Goal: Information Seeking & Learning: Learn about a topic

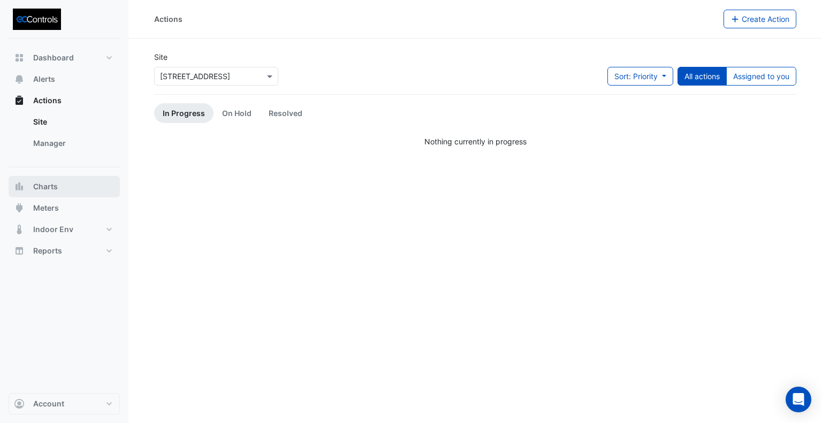
click at [48, 183] on span "Charts" at bounding box center [45, 186] width 25 height 11
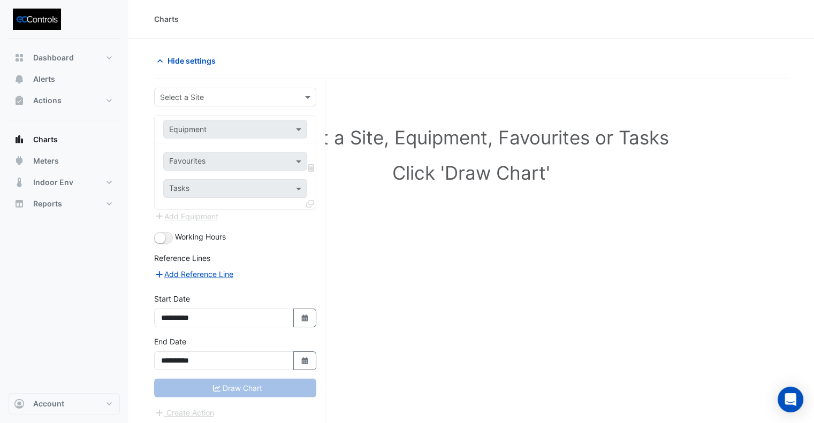
click at [213, 99] on input "text" at bounding box center [224, 97] width 129 height 11
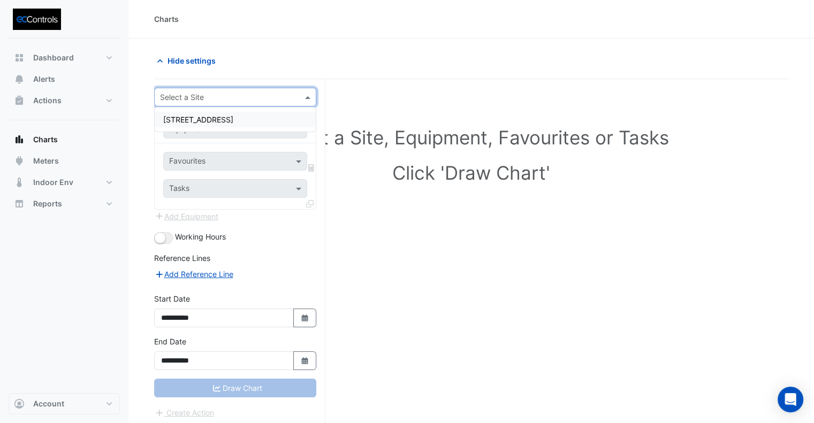
click at [200, 118] on span "[STREET_ADDRESS]" at bounding box center [198, 119] width 70 height 9
click at [198, 133] on input "text" at bounding box center [224, 129] width 111 height 11
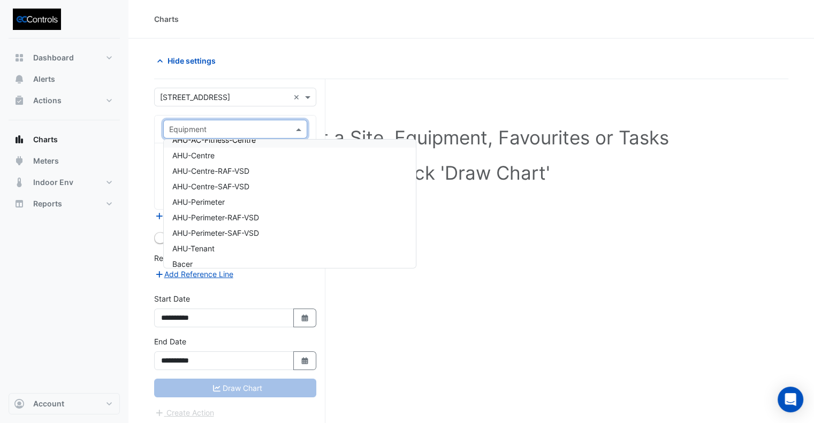
scroll to position [107, 0]
click at [222, 154] on div "AHU-Centre" at bounding box center [290, 154] width 252 height 16
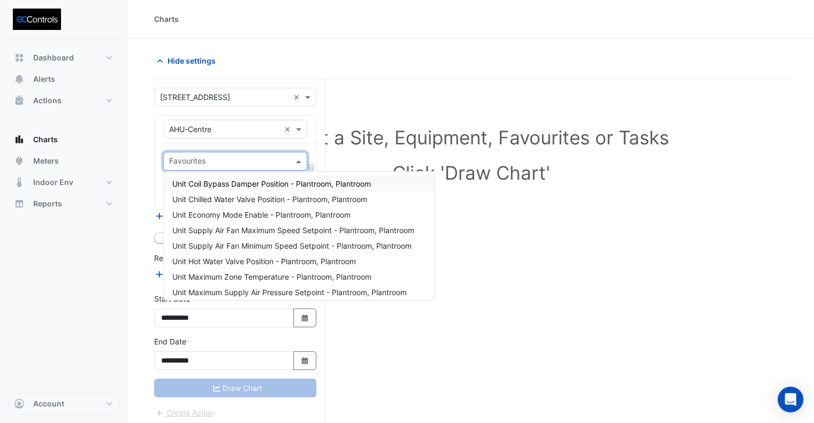
click at [218, 164] on input "text" at bounding box center [229, 162] width 120 height 11
type input "*"
type input "****"
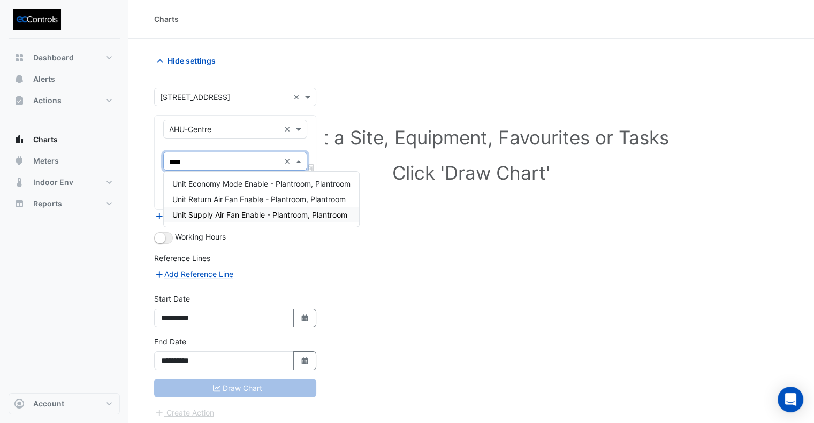
click at [224, 221] on div "Unit Supply Air Fan Enable - Plantroom, Plantroom" at bounding box center [261, 215] width 195 height 16
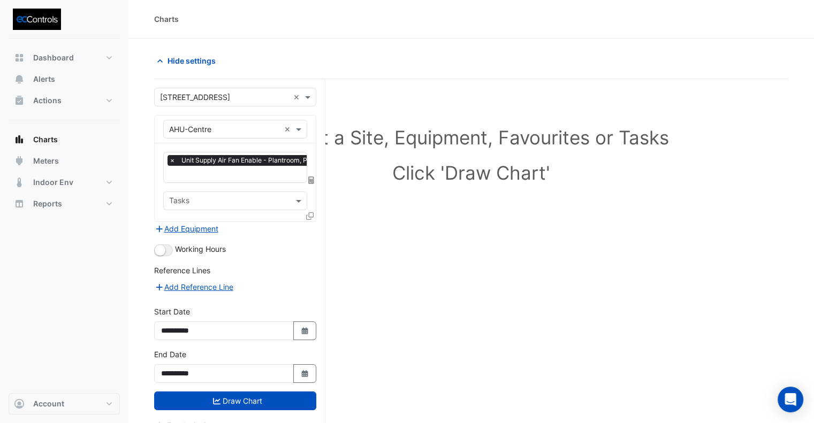
drag, startPoint x: 297, startPoint y: 331, endPoint x: 298, endPoint y: 301, distance: 30.0
click at [298, 331] on button "Select Date" at bounding box center [305, 331] width 24 height 19
select select "*"
select select "****"
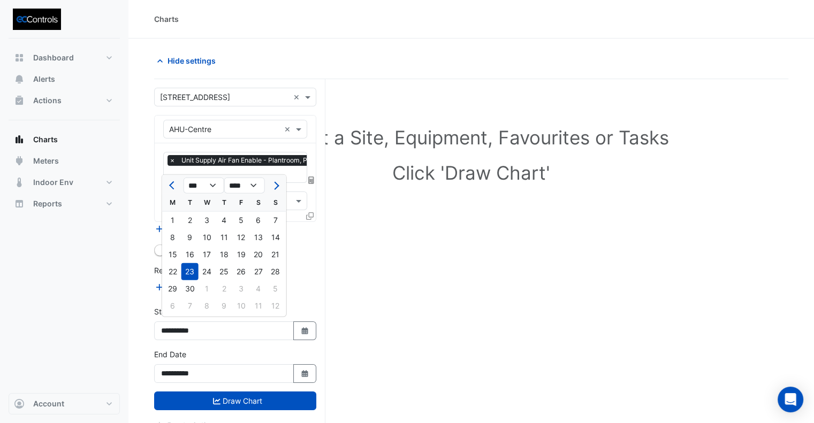
drag, startPoint x: 282, startPoint y: 186, endPoint x: 270, endPoint y: 211, distance: 28.3
click at [282, 186] on div at bounding box center [275, 185] width 21 height 17
click at [275, 188] on span "Next month" at bounding box center [275, 185] width 8 height 8
select select "**"
click at [201, 224] on div "1" at bounding box center [207, 220] width 17 height 17
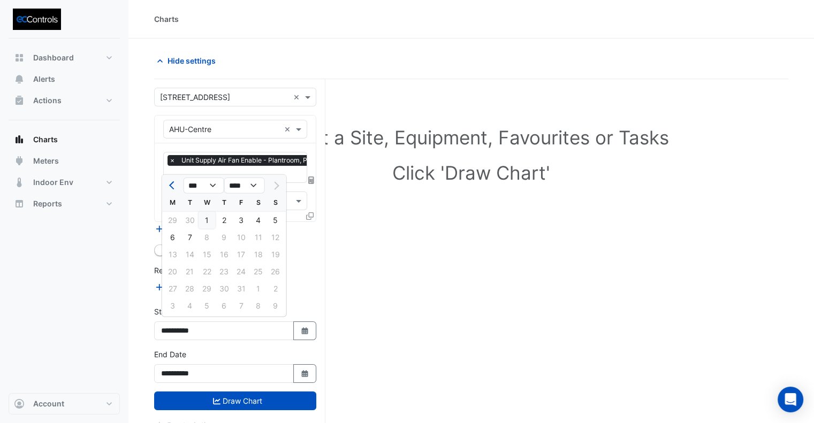
type input "**********"
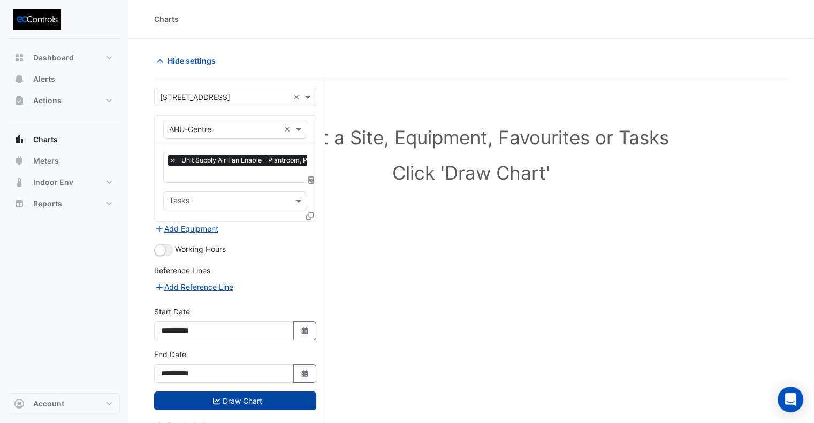
click at [238, 400] on button "Draw Chart" at bounding box center [235, 401] width 162 height 19
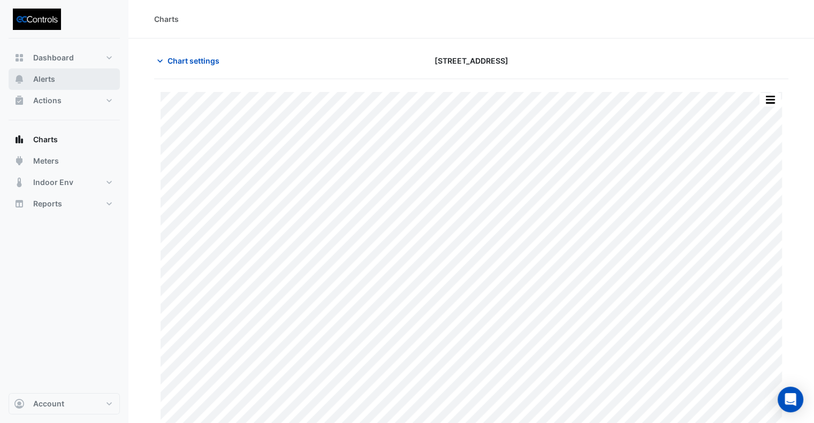
click at [39, 83] on span "Alerts" at bounding box center [44, 79] width 22 height 11
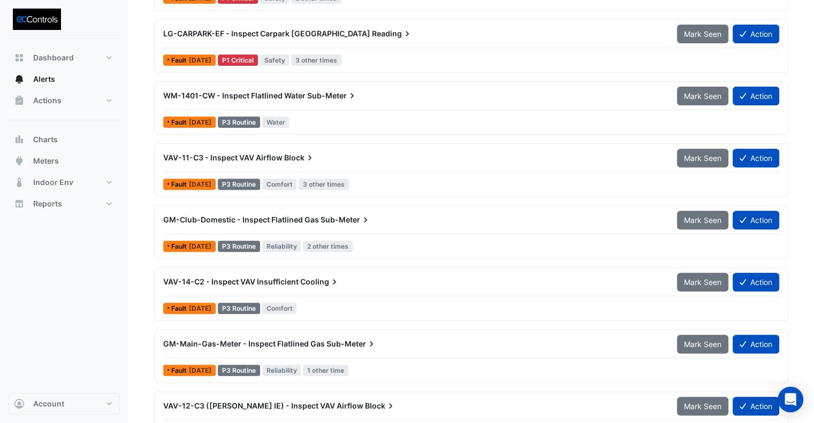
scroll to position [428, 0]
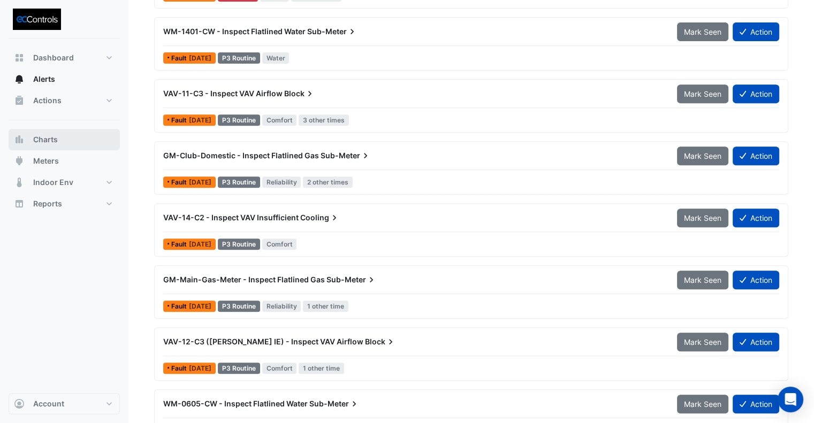
click at [49, 146] on button "Charts" at bounding box center [64, 139] width 111 height 21
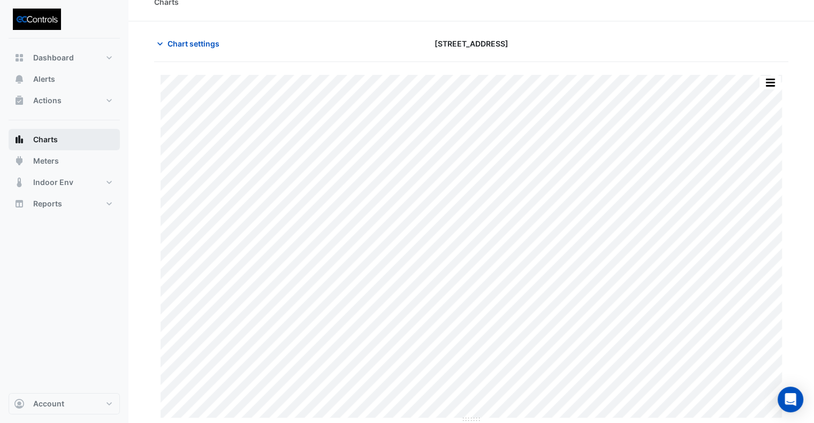
scroll to position [17, 0]
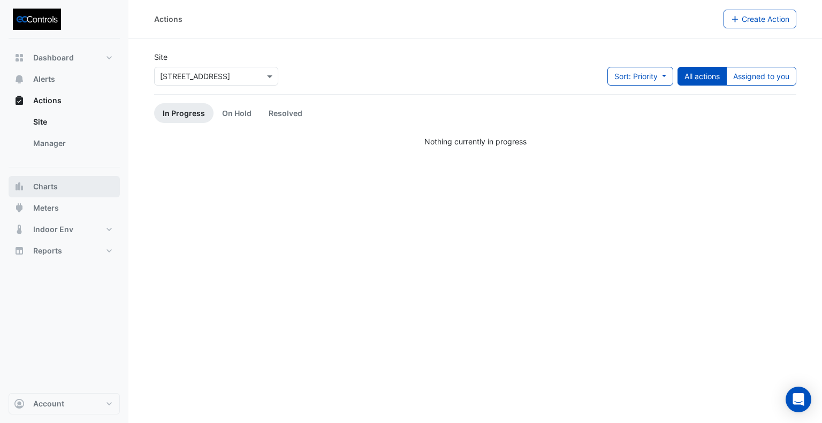
click at [49, 190] on span "Charts" at bounding box center [45, 186] width 25 height 11
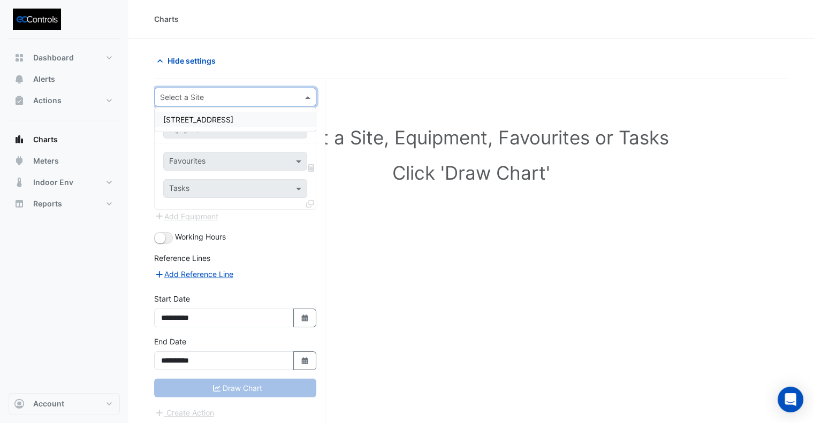
click at [211, 99] on input "text" at bounding box center [224, 97] width 129 height 11
click at [193, 117] on span "[STREET_ADDRESS]" at bounding box center [198, 119] width 70 height 9
click at [194, 130] on input "text" at bounding box center [224, 129] width 111 height 11
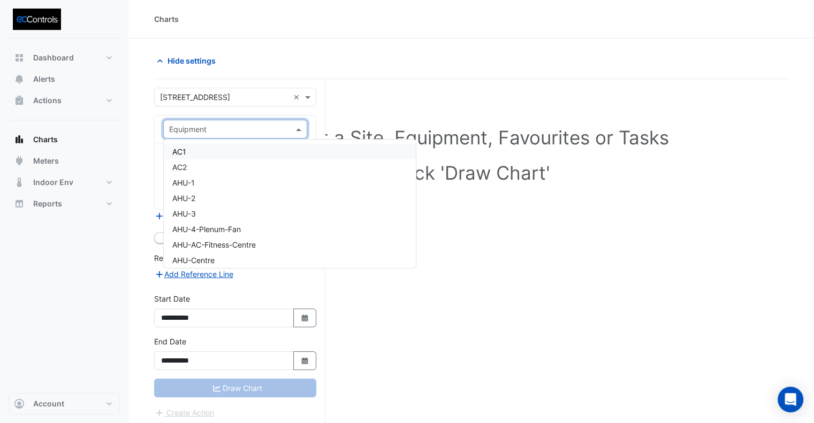
type input "*"
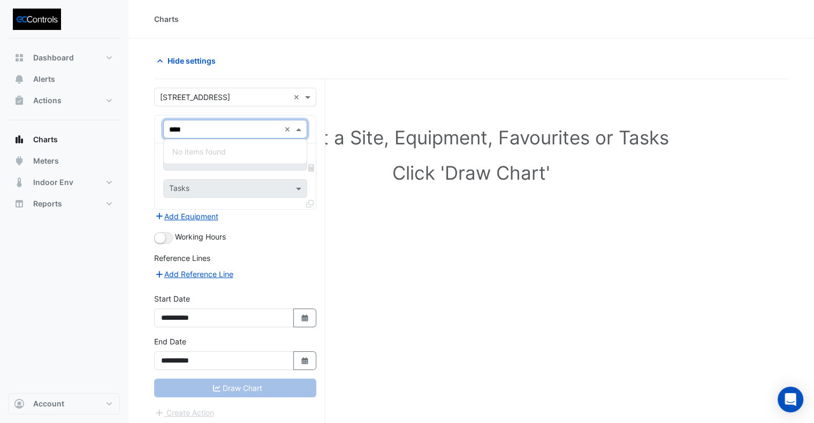
type input "*****"
drag, startPoint x: 205, startPoint y: 126, endPoint x: 129, endPoint y: 125, distance: 76.0
click at [129, 125] on section "**********" at bounding box center [471, 252] width 686 height 426
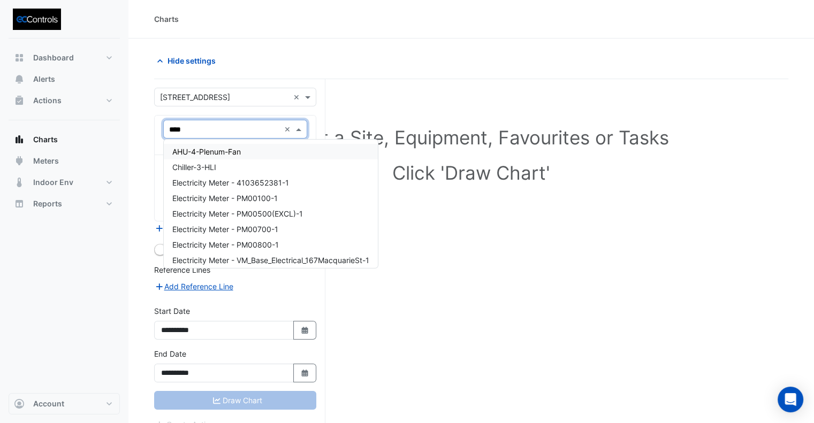
type input "*****"
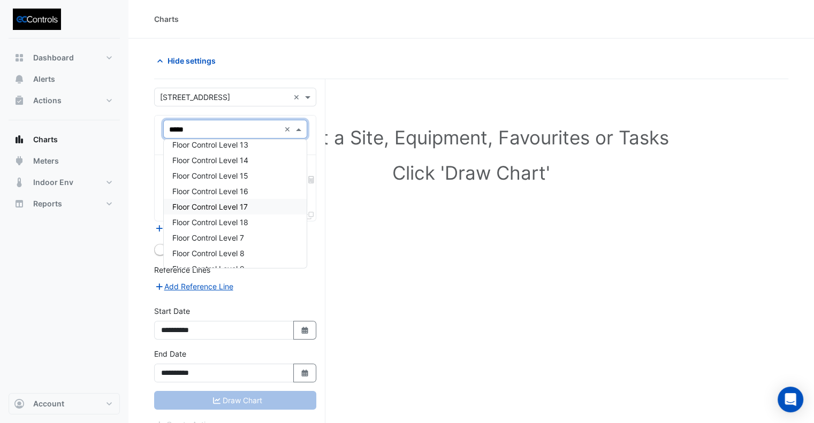
scroll to position [66, 0]
click at [236, 244] on span "Floor Control Level 8" at bounding box center [208, 240] width 72 height 9
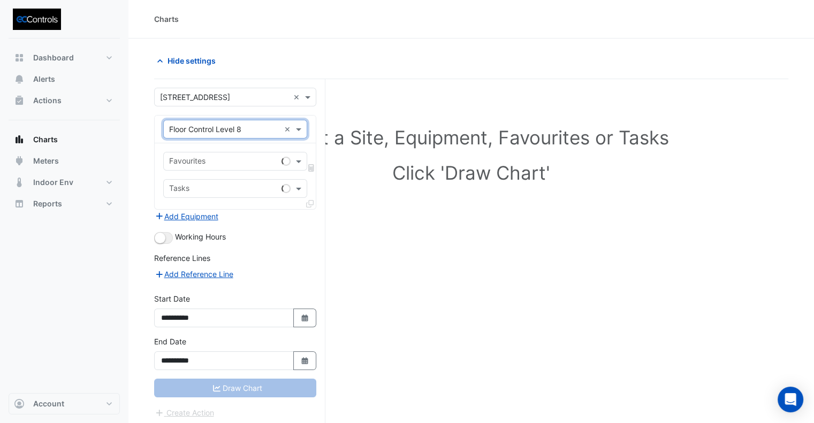
click at [207, 160] on input "text" at bounding box center [223, 162] width 108 height 11
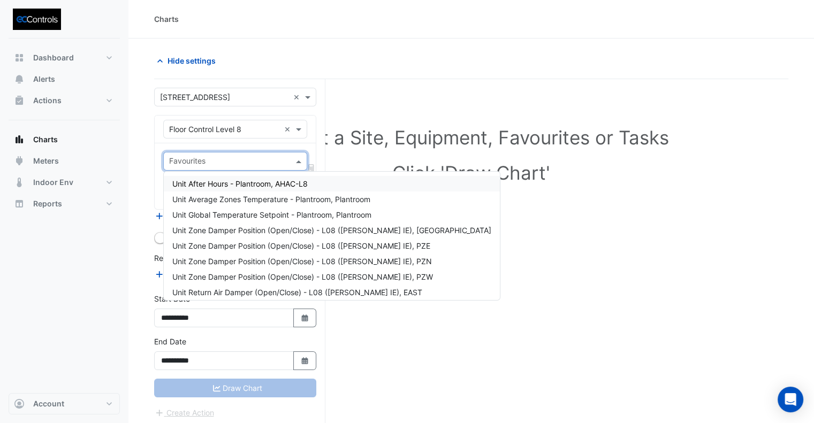
click at [264, 186] on span "Unit After Hours - Plantroom, AHAC-L8" at bounding box center [239, 183] width 135 height 9
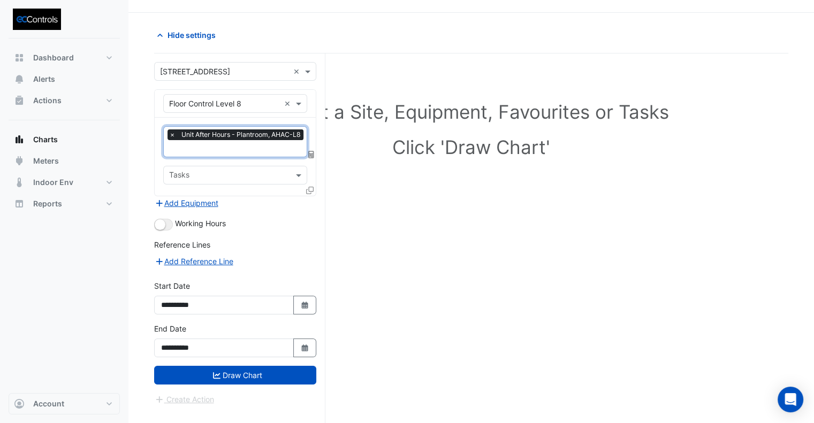
scroll to position [40, 0]
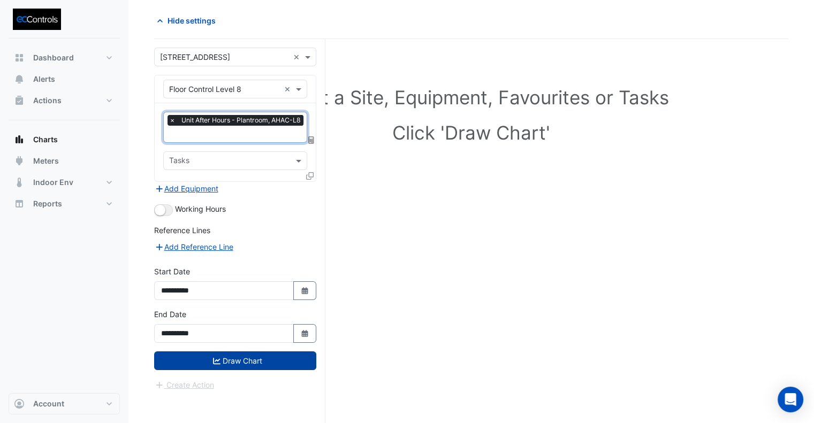
click at [239, 357] on button "Draw Chart" at bounding box center [235, 361] width 162 height 19
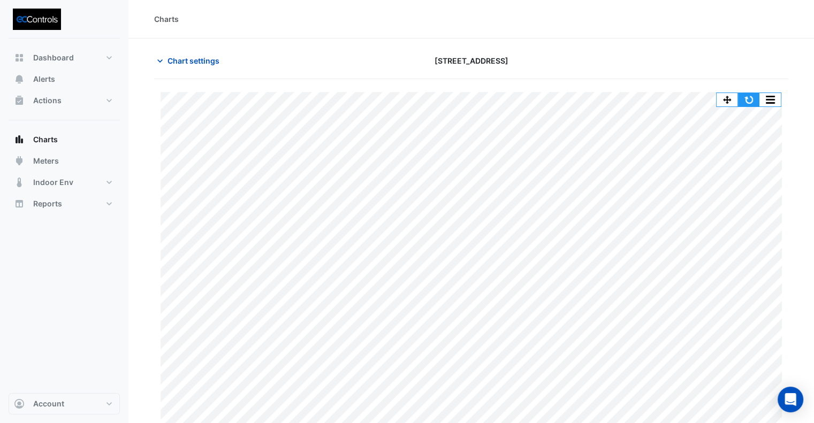
click at [752, 99] on button "button" at bounding box center [748, 99] width 21 height 13
click at [188, 60] on span "Chart settings" at bounding box center [194, 60] width 52 height 11
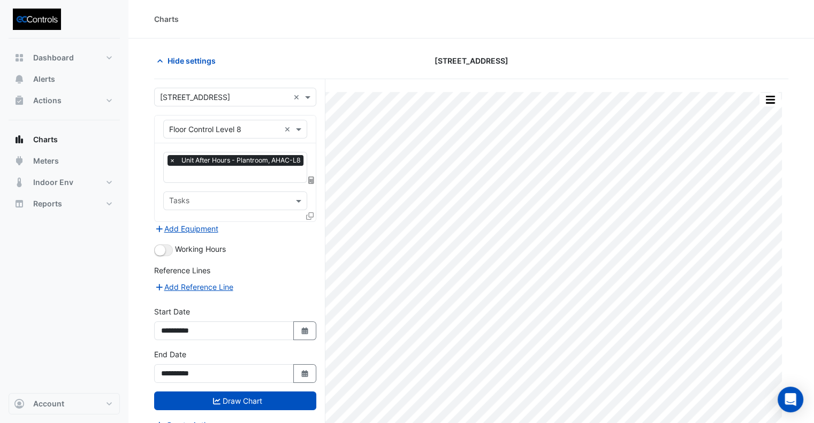
scroll to position [0, 1]
click at [220, 173] on input "text" at bounding box center [237, 175] width 137 height 11
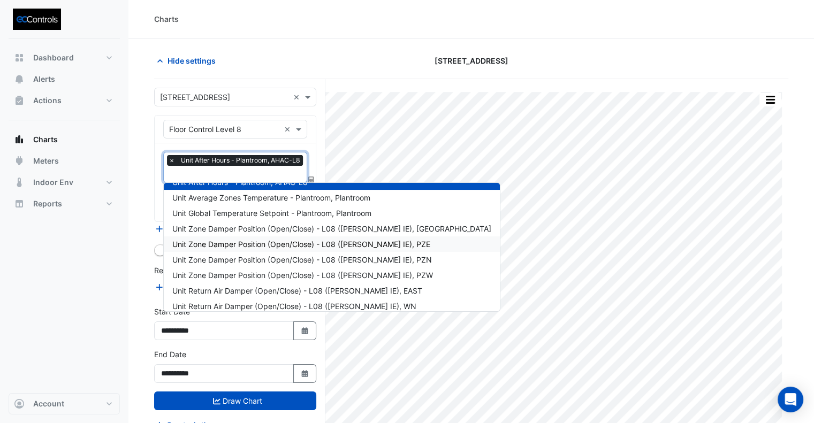
scroll to position [19, 0]
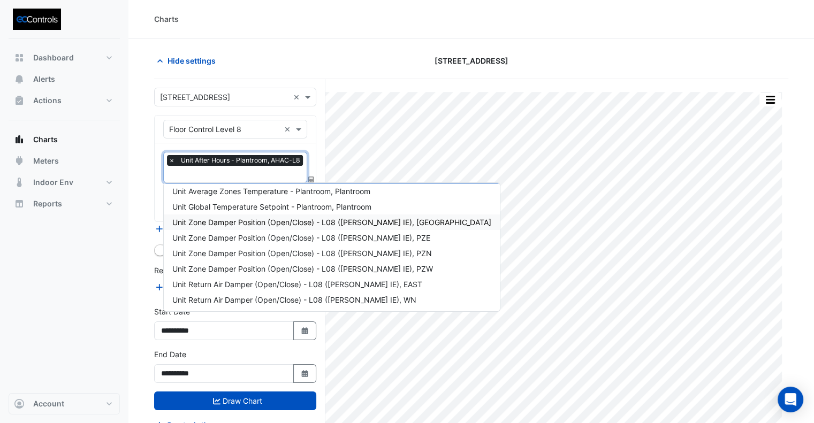
drag, startPoint x: 266, startPoint y: 225, endPoint x: 245, endPoint y: 198, distance: 33.9
click at [266, 225] on span "Unit Zone Damper Position (Open/Close) - L08 (NABERS IE), CZ" at bounding box center [331, 222] width 319 height 9
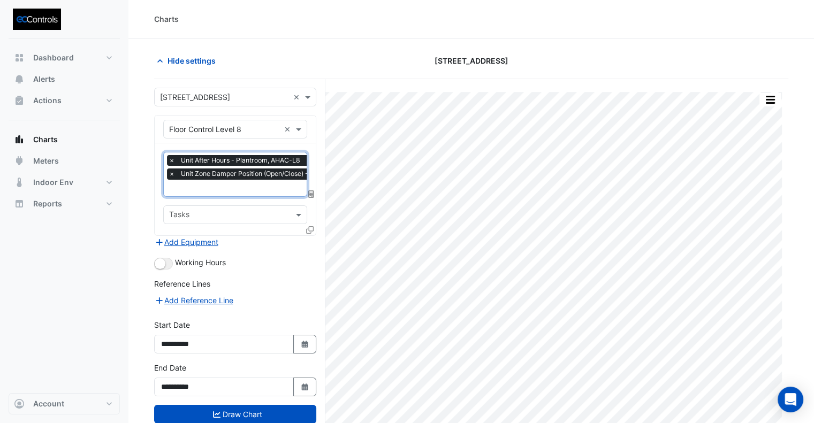
click at [209, 191] on input "text" at bounding box center [316, 189] width 294 height 11
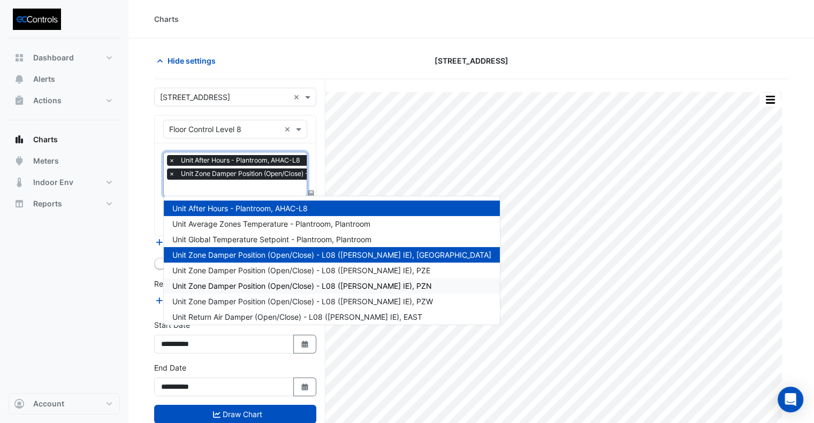
click at [276, 278] on div "Unit Zone Damper Position (Open/Close) - L08 (NABERS IE), PZN" at bounding box center [332, 286] width 336 height 16
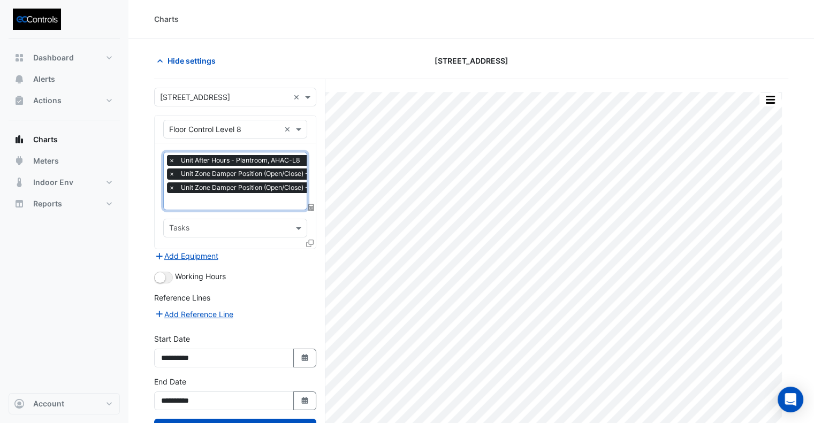
click at [173, 158] on span "×" at bounding box center [172, 160] width 10 height 11
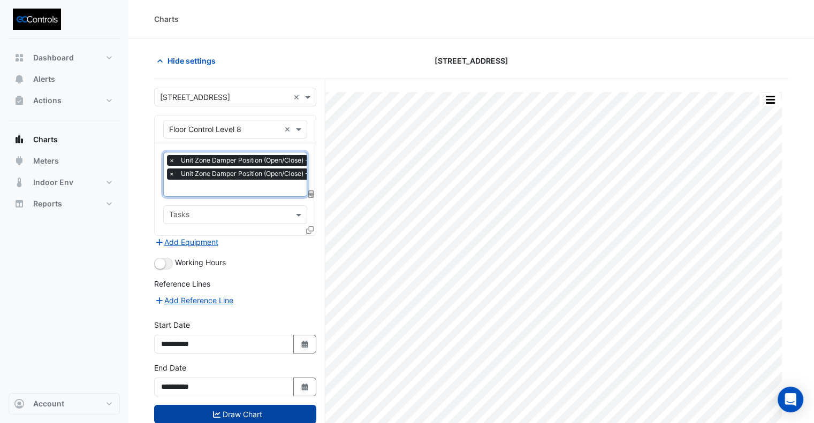
click at [246, 413] on button "Draw Chart" at bounding box center [235, 414] width 162 height 19
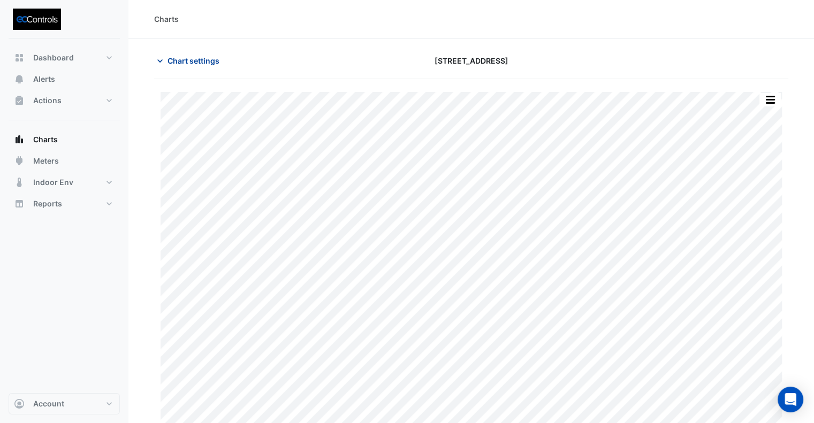
click at [189, 60] on span "Chart settings" at bounding box center [194, 60] width 52 height 11
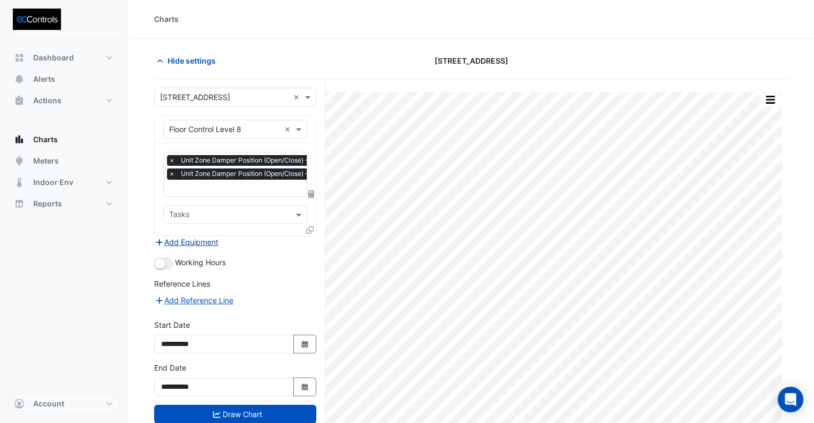
click at [210, 241] on button "Add Equipment" at bounding box center [186, 242] width 65 height 12
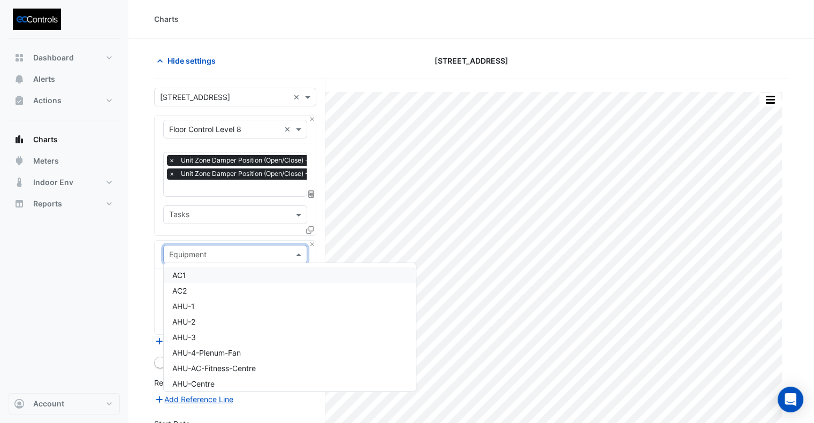
click at [211, 256] on input "text" at bounding box center [224, 254] width 111 height 11
type input "**"
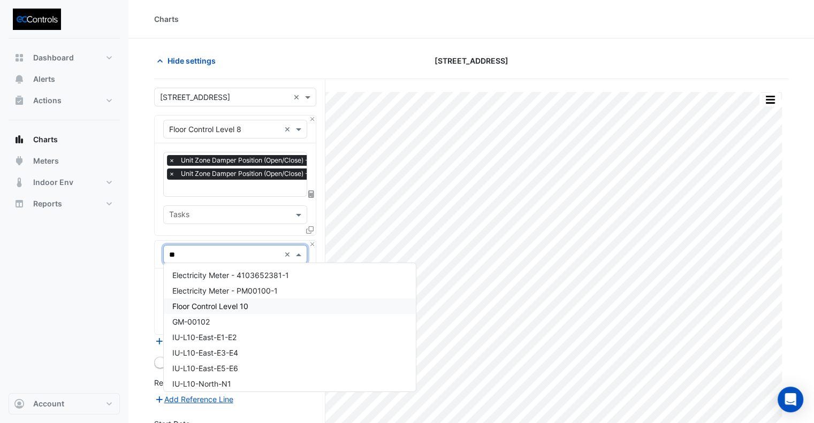
click at [232, 306] on span "Floor Control Level 10" at bounding box center [210, 306] width 76 height 9
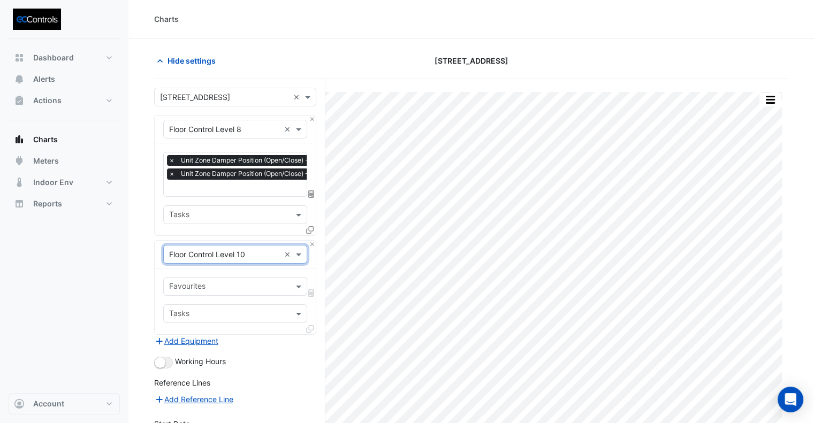
click at [227, 289] on input "text" at bounding box center [229, 287] width 120 height 11
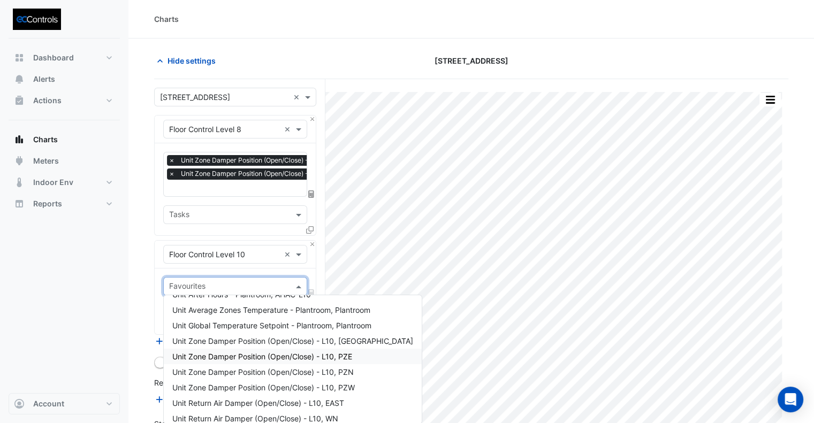
scroll to position [19, 0]
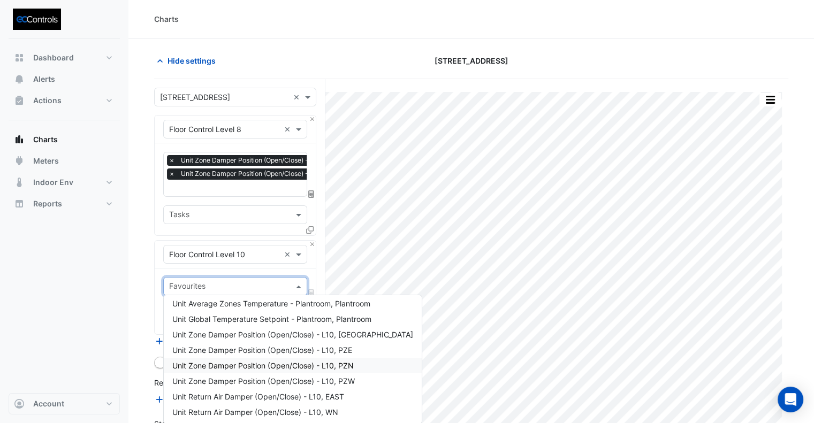
click at [246, 362] on span "Unit Zone Damper Position (Open/Close) - L10, PZN" at bounding box center [262, 365] width 181 height 9
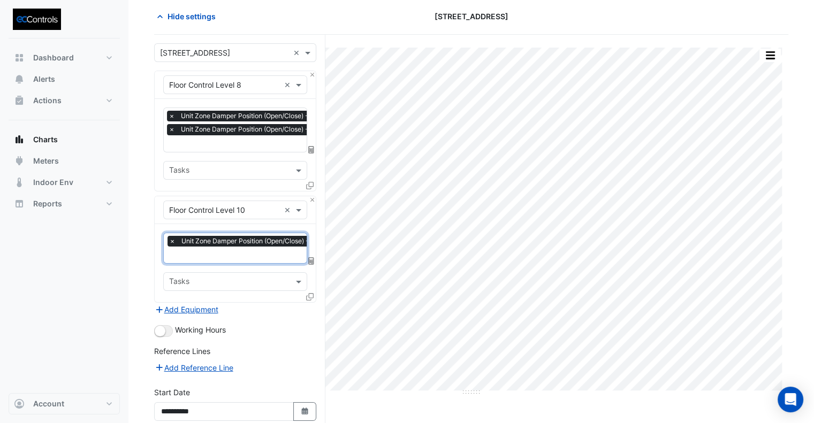
scroll to position [135, 0]
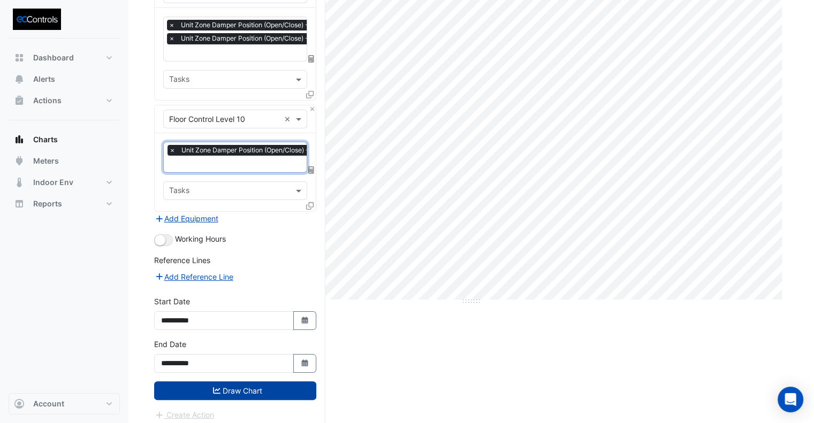
click at [245, 387] on button "Draw Chart" at bounding box center [235, 391] width 162 height 19
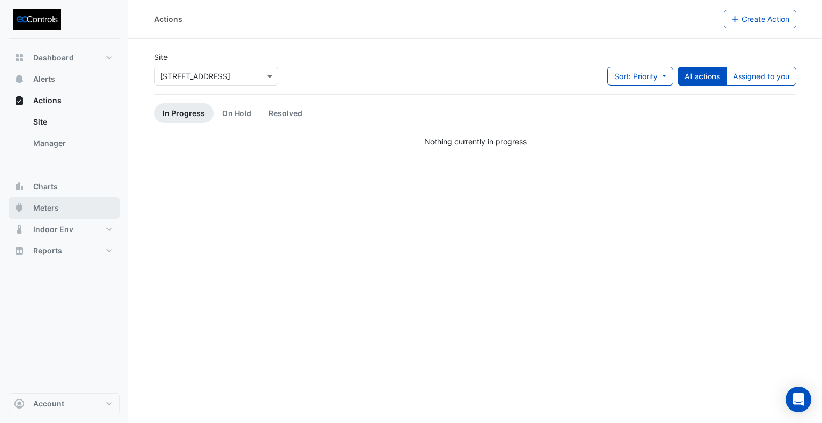
click at [47, 206] on span "Meters" at bounding box center [46, 208] width 26 height 11
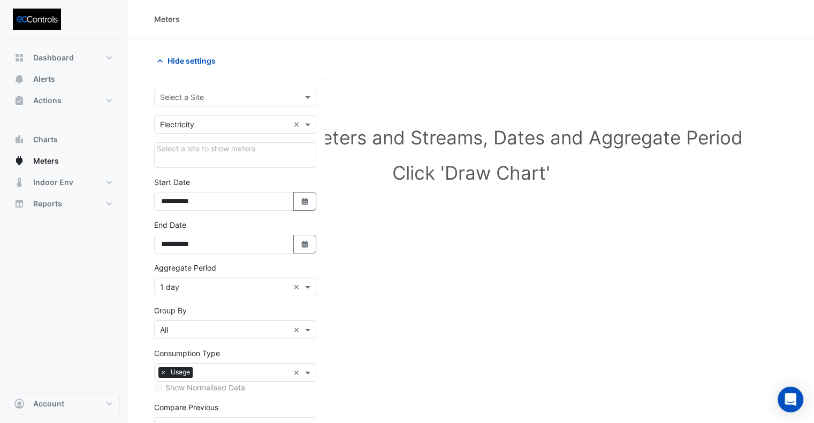
click at [199, 101] on input "text" at bounding box center [224, 97] width 129 height 11
click at [188, 120] on span "[STREET_ADDRESS]" at bounding box center [198, 119] width 70 height 9
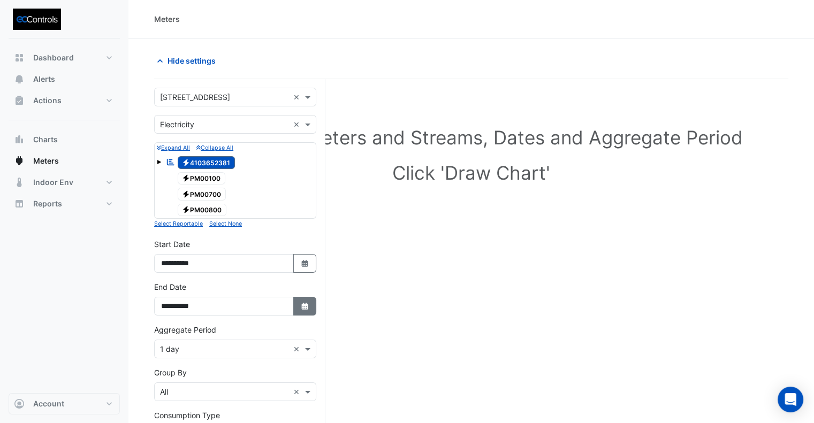
click at [308, 306] on icon "Select Date" at bounding box center [305, 306] width 10 height 7
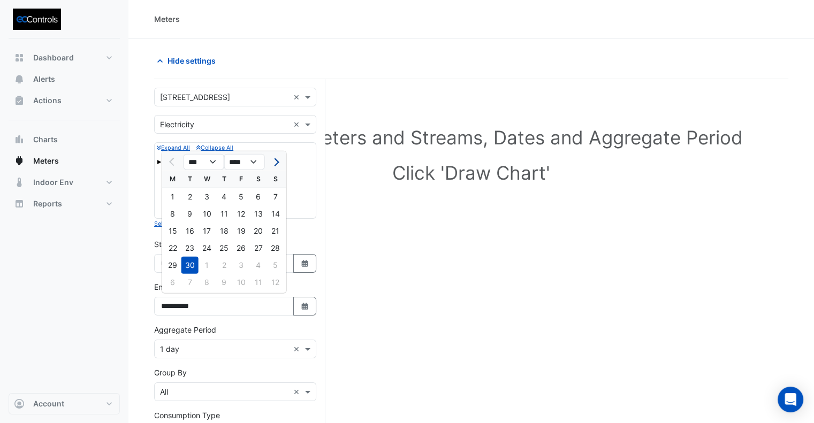
click at [276, 160] on span "Next month" at bounding box center [275, 162] width 8 height 8
select select "**"
drag, startPoint x: 185, startPoint y: 210, endPoint x: 225, endPoint y: 278, distance: 79.2
click at [185, 211] on div "7" at bounding box center [189, 214] width 17 height 17
type input "**********"
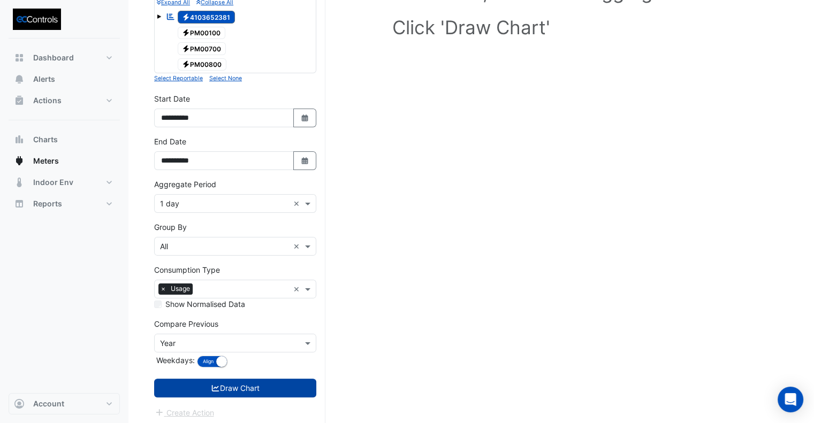
click at [257, 387] on button "Draw Chart" at bounding box center [235, 388] width 162 height 19
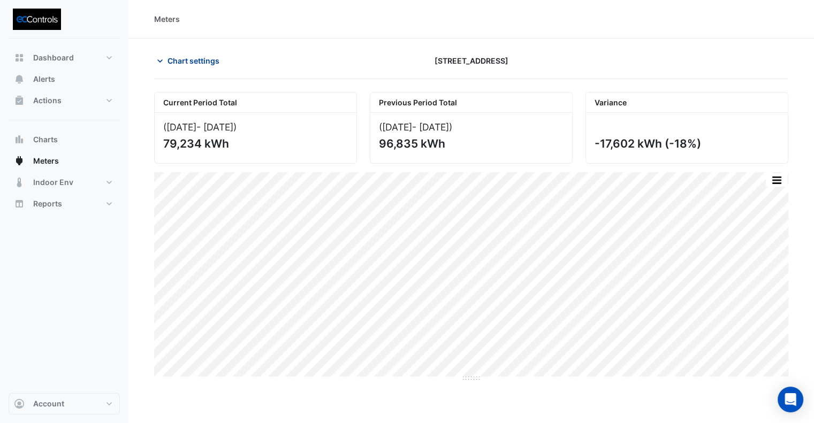
click at [177, 60] on span "Chart settings" at bounding box center [194, 60] width 52 height 11
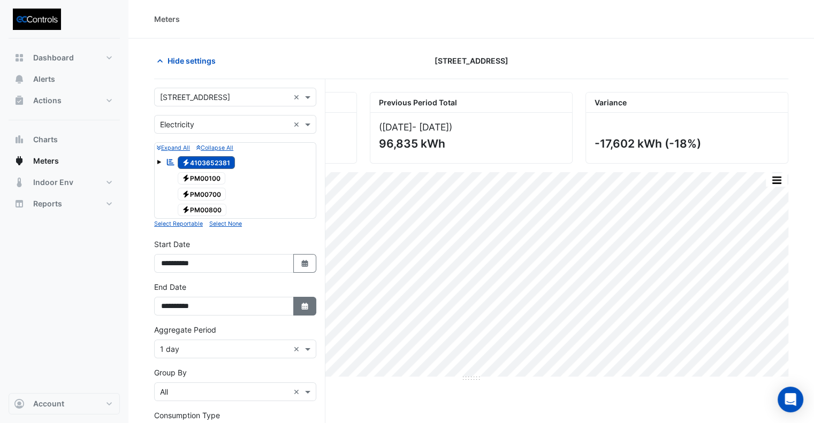
click at [301, 303] on icon "Select Date" at bounding box center [305, 306] width 10 height 7
select select "**"
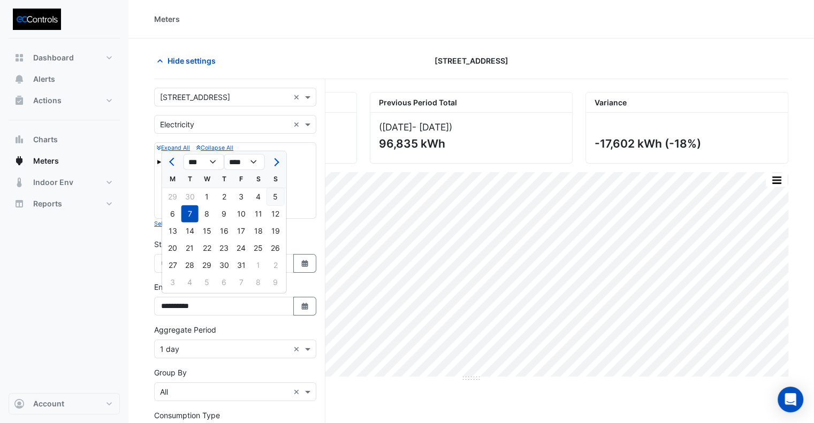
click at [272, 196] on div "5" at bounding box center [275, 196] width 17 height 17
type input "**********"
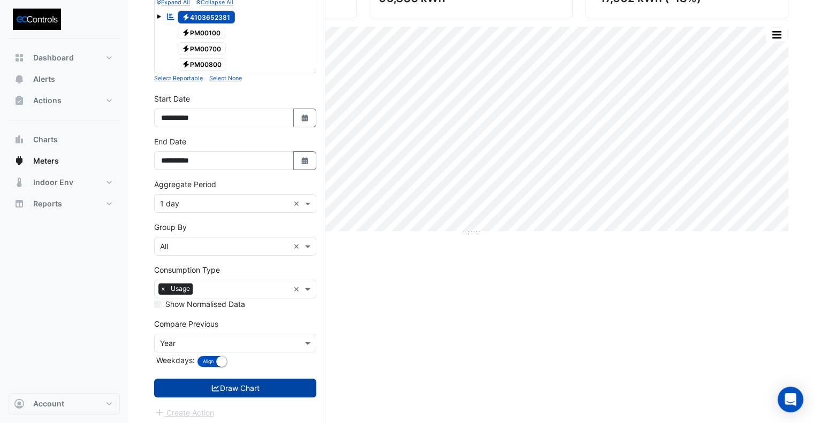
click at [298, 385] on button "Draw Chart" at bounding box center [235, 388] width 162 height 19
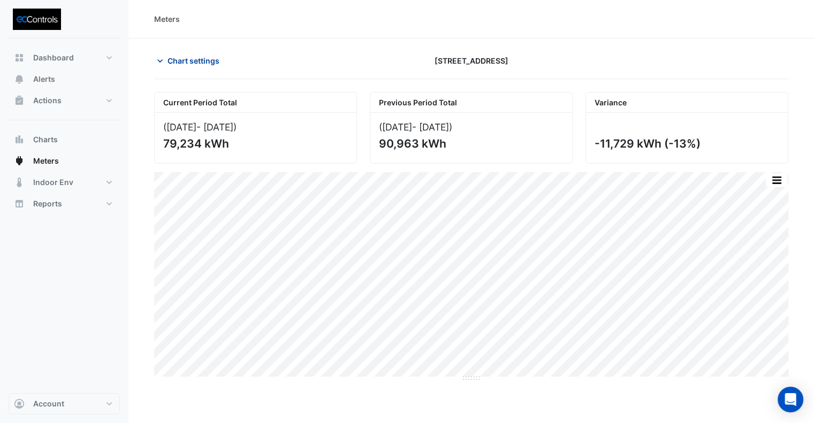
click at [192, 57] on span "Chart settings" at bounding box center [194, 60] width 52 height 11
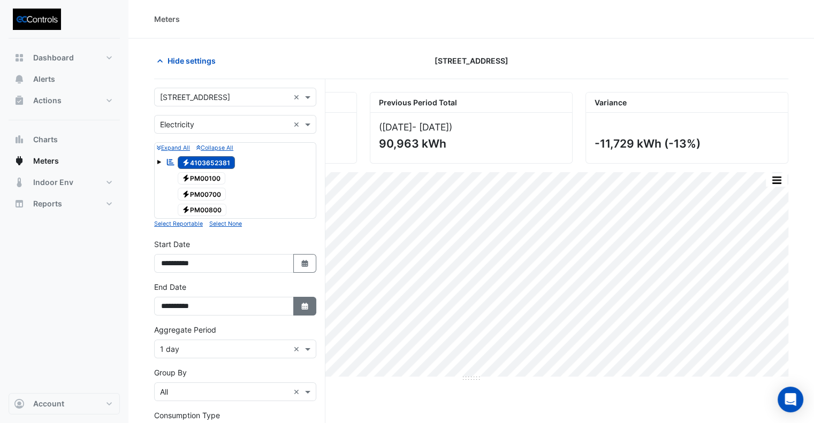
click at [314, 309] on button "Select Date" at bounding box center [305, 306] width 24 height 19
select select "**"
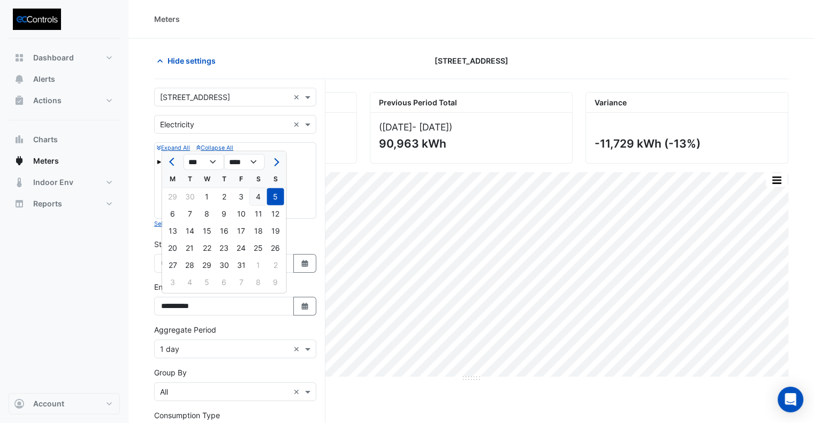
click at [259, 196] on div "4" at bounding box center [258, 196] width 17 height 17
type input "**********"
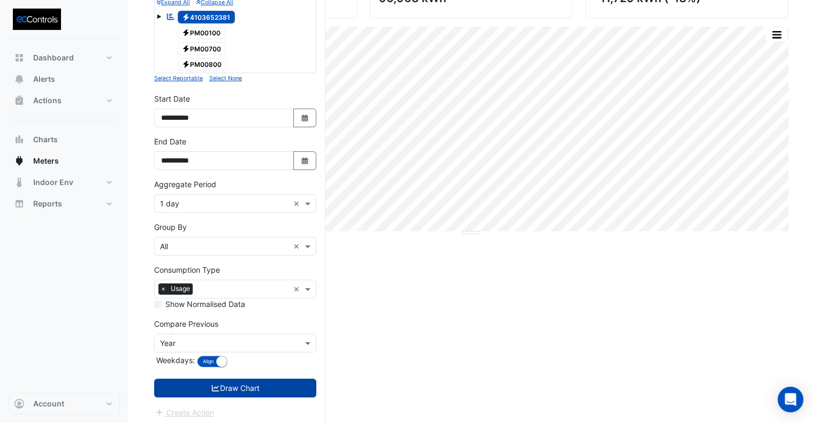
click at [274, 389] on button "Draw Chart" at bounding box center [235, 388] width 162 height 19
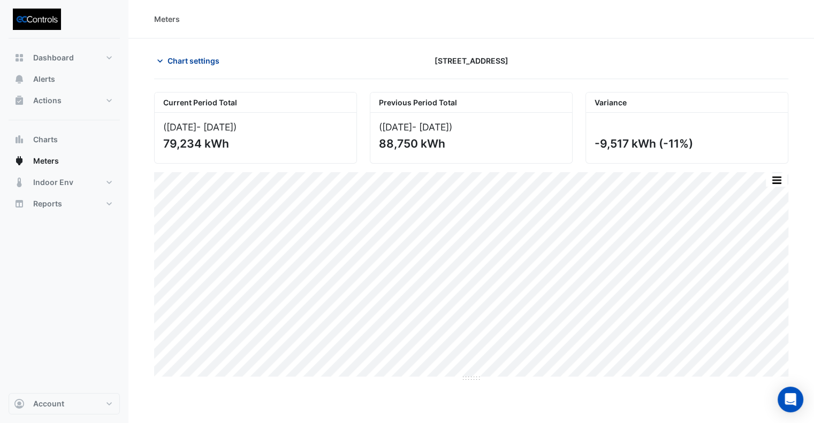
click at [216, 59] on span "Chart settings" at bounding box center [194, 60] width 52 height 11
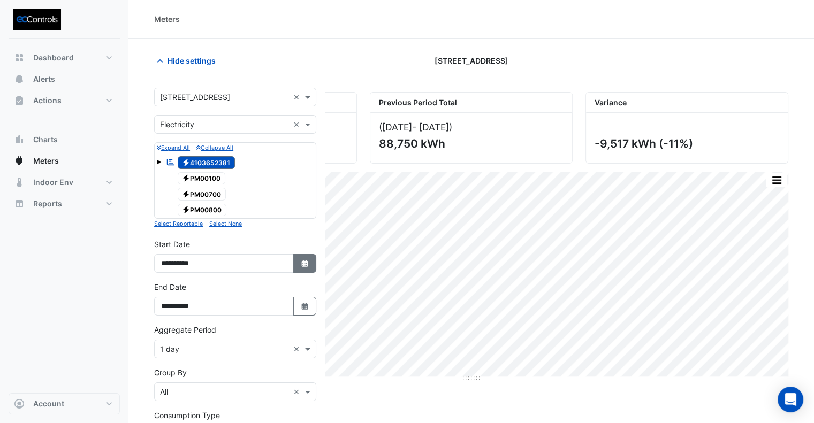
click at [308, 265] on fa-icon "Select Date" at bounding box center [305, 263] width 10 height 9
select select "*"
select select "****"
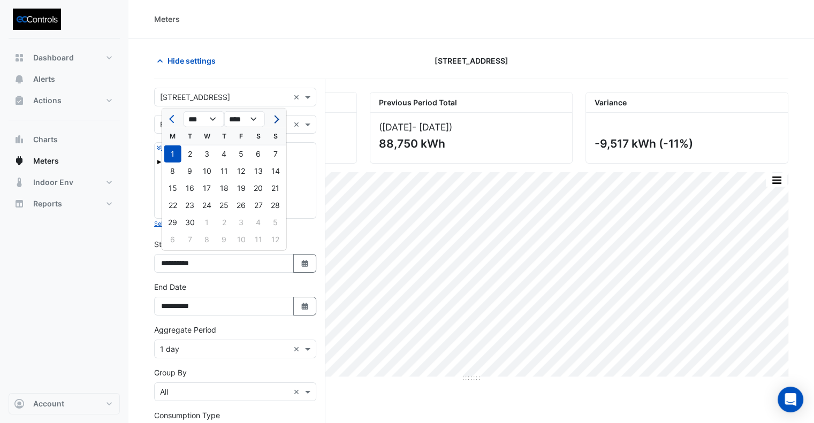
click at [276, 122] on span "Next month" at bounding box center [275, 119] width 8 height 8
select select "**"
click at [206, 156] on div "1" at bounding box center [207, 154] width 17 height 17
type input "**********"
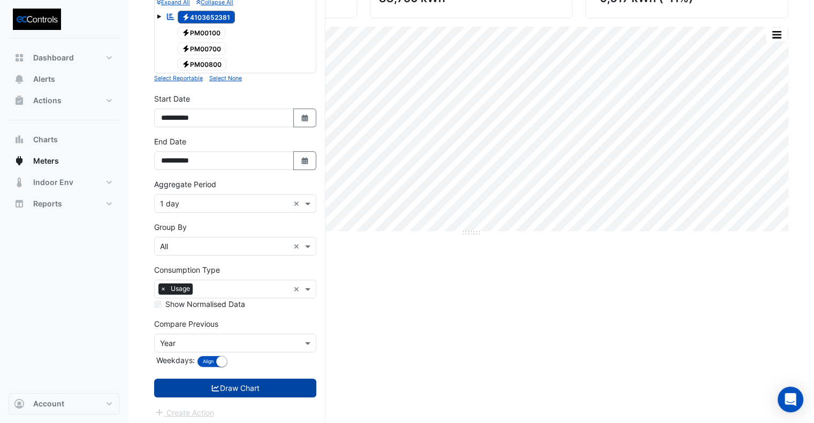
click at [233, 383] on button "Draw Chart" at bounding box center [235, 388] width 162 height 19
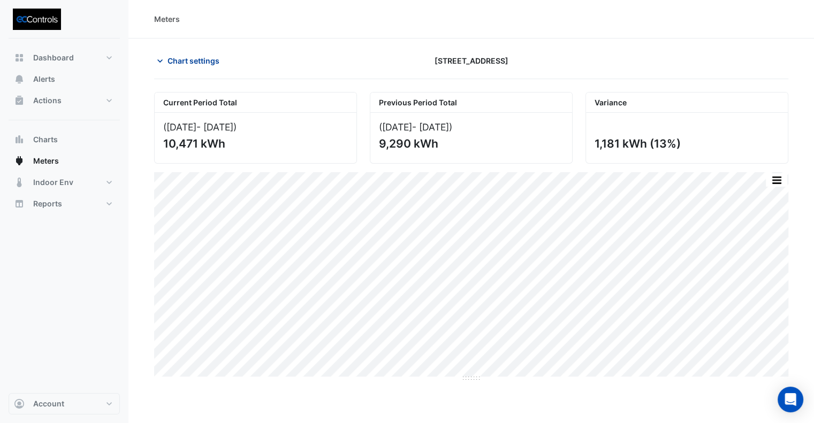
click at [198, 62] on span "Chart settings" at bounding box center [194, 60] width 52 height 11
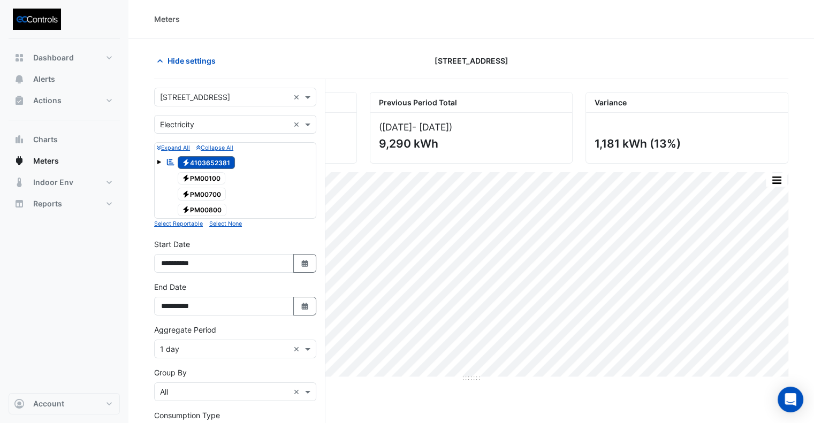
click at [335, 53] on div "Hide settings" at bounding box center [256, 60] width 216 height 19
click at [308, 306] on icon "Select Date" at bounding box center [305, 306] width 10 height 7
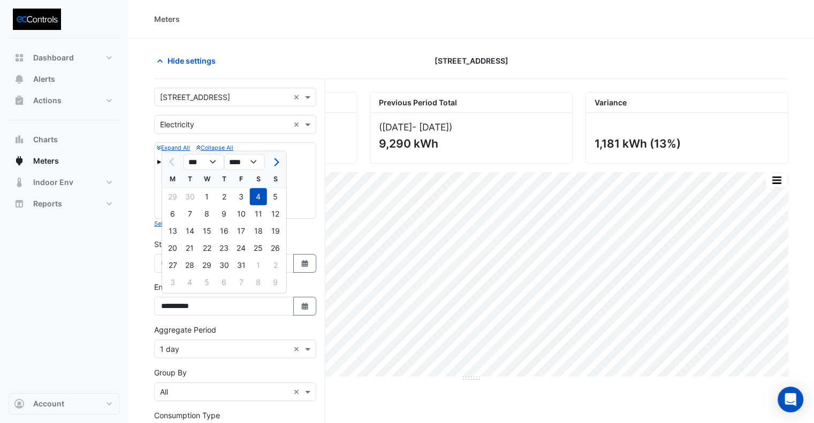
click at [239, 261] on div "31" at bounding box center [241, 265] width 17 height 17
type input "**********"
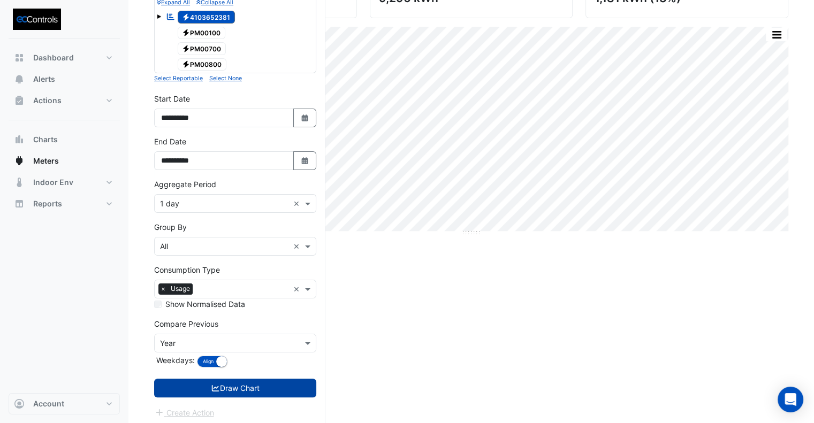
click at [255, 381] on button "Draw Chart" at bounding box center [235, 388] width 162 height 19
